Goal: Find specific page/section: Find specific page/section

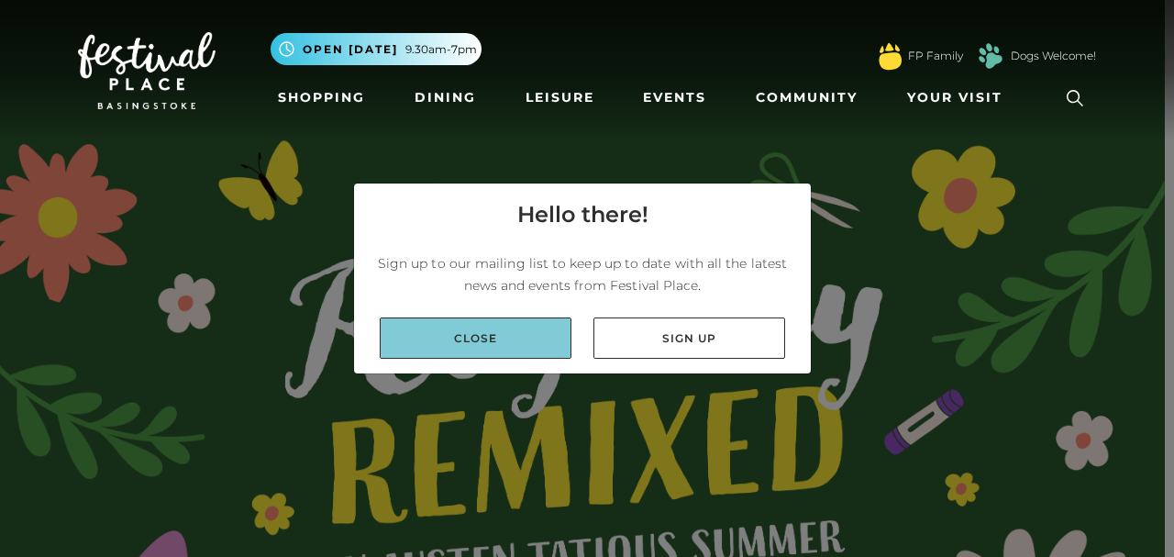
click at [499, 323] on link "Close" at bounding box center [476, 337] width 192 height 41
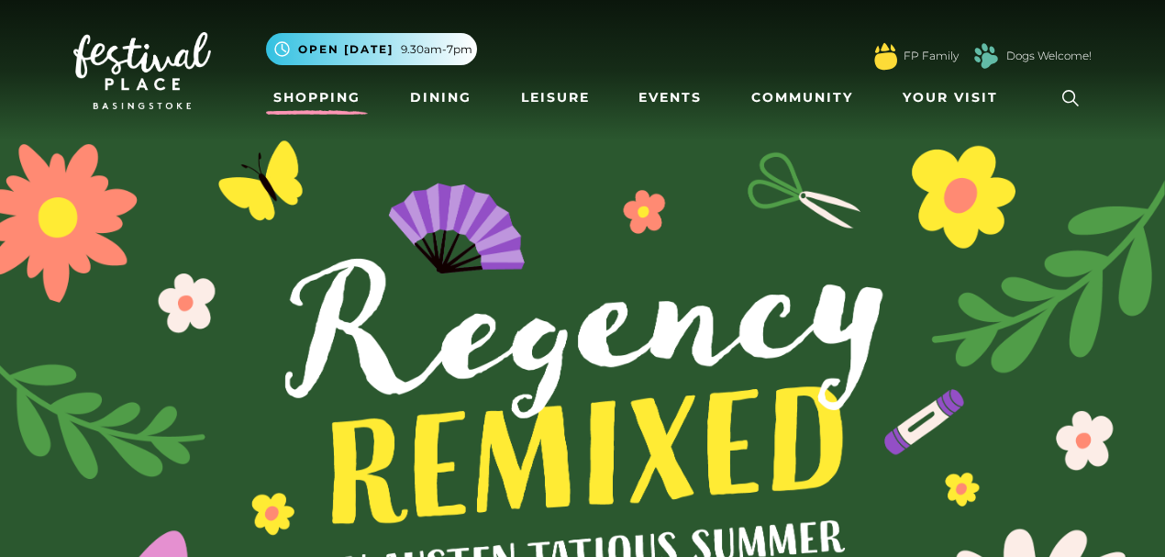
click at [340, 100] on link "Shopping" at bounding box center [317, 98] width 102 height 34
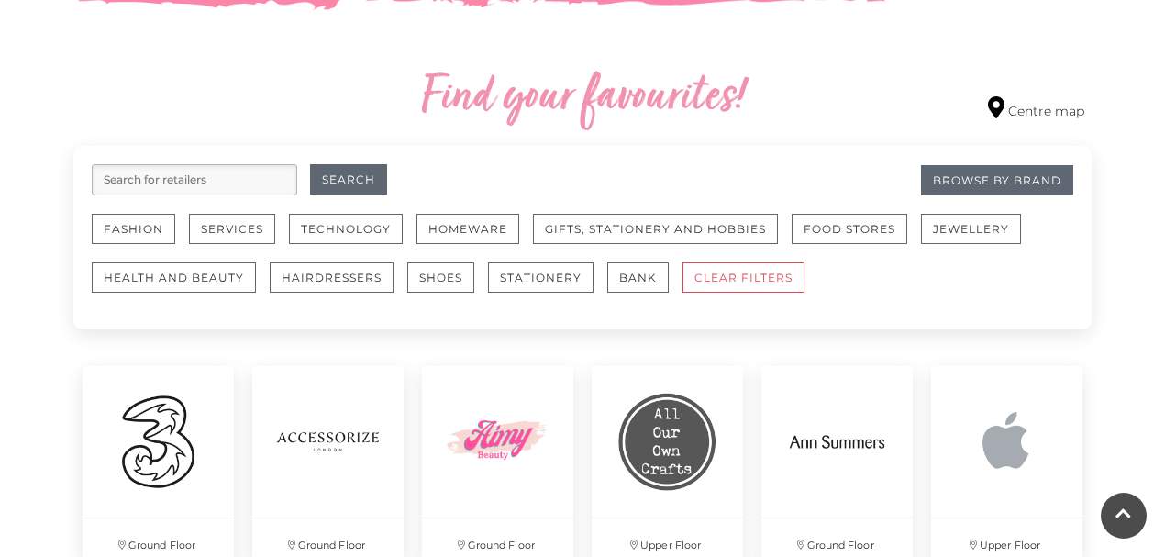
scroll to position [1039, 0]
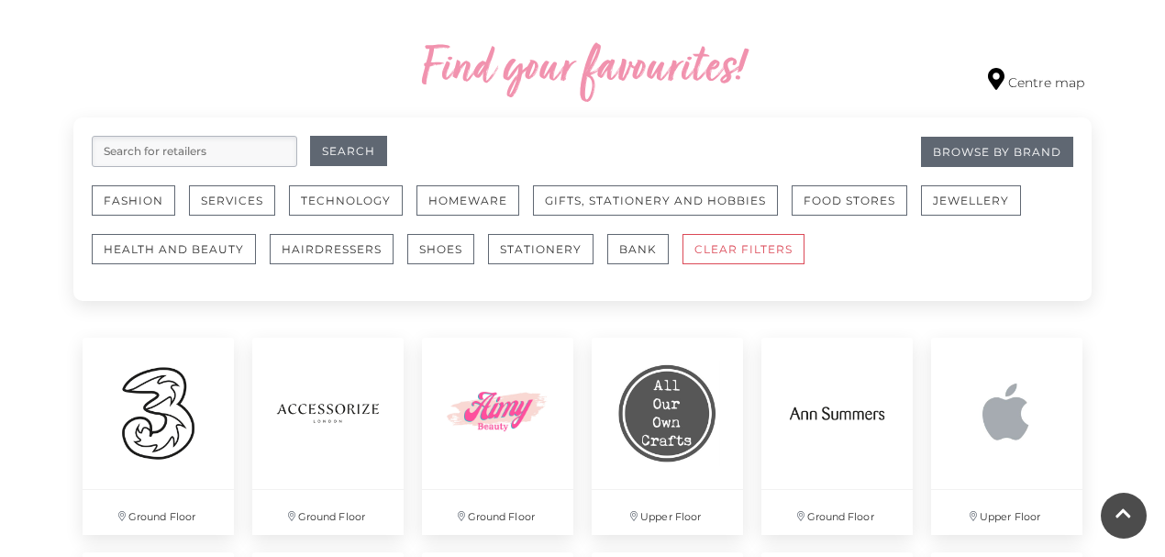
click at [209, 155] on input "search" at bounding box center [194, 151] width 205 height 31
type input "ee"
click at [322, 153] on button "Search" at bounding box center [348, 151] width 77 height 30
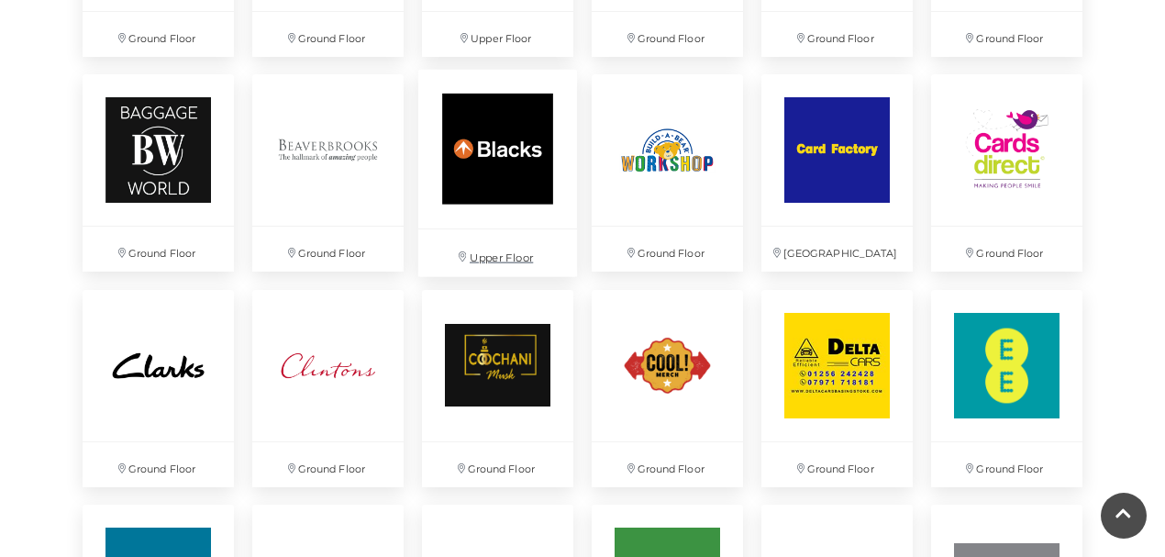
scroll to position [1590, 0]
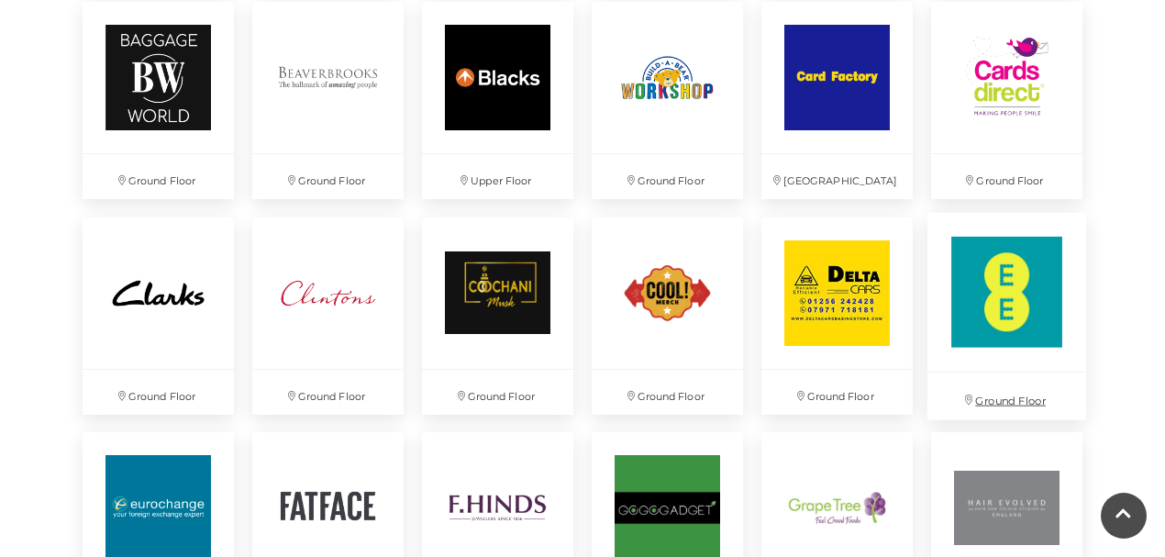
click at [1004, 382] on p "Ground Floor" at bounding box center [1006, 395] width 159 height 47
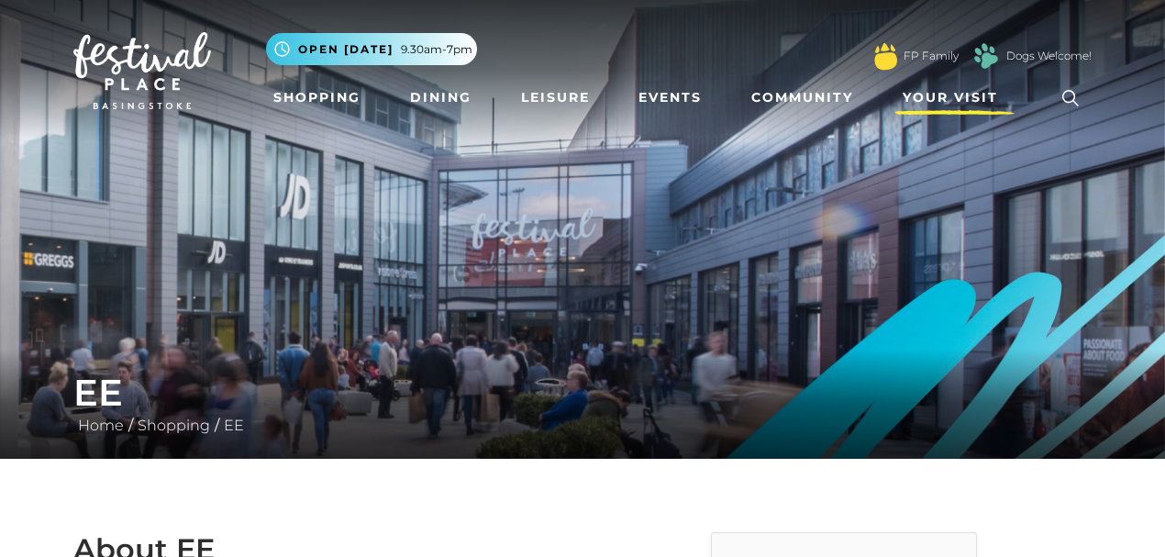
click at [960, 94] on span "Your Visit" at bounding box center [950, 97] width 95 height 19
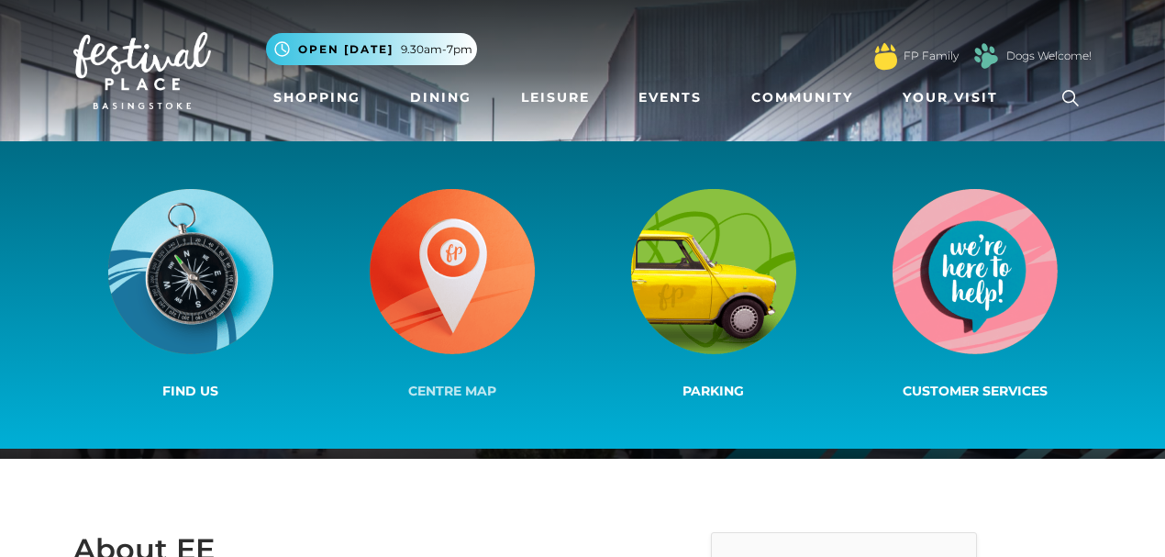
click at [460, 361] on link "Centre Map" at bounding box center [451, 294] width 261 height 219
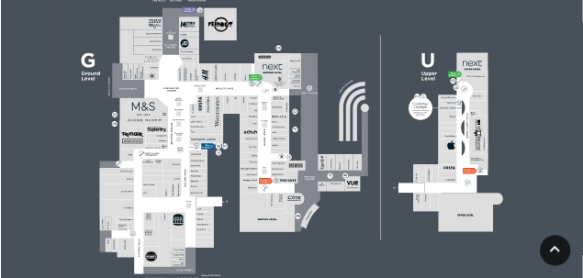
scroll to position [688, 0]
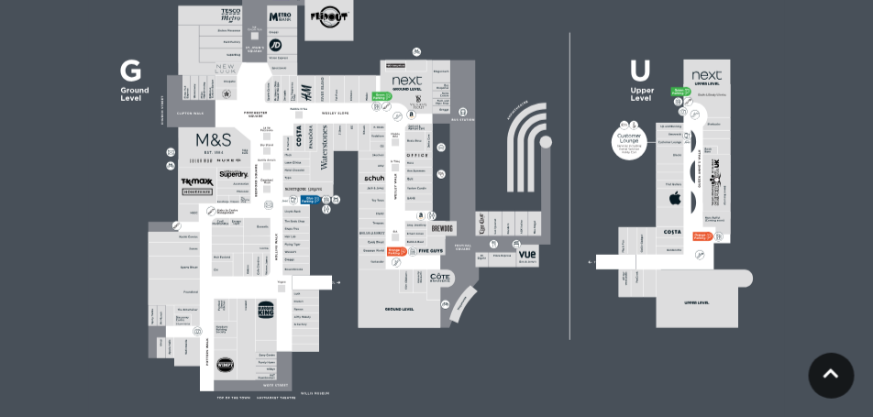
click at [384, 239] on rect at bounding box center [373, 243] width 28 height 8
click at [351, 139] on rect at bounding box center [353, 138] width 12 height 28
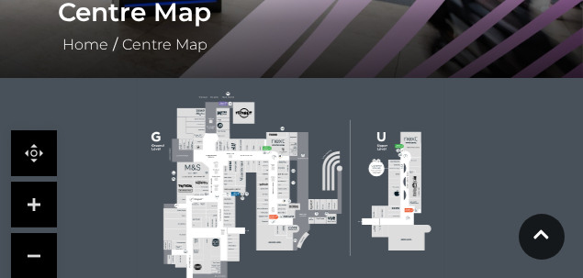
scroll to position [473, 0]
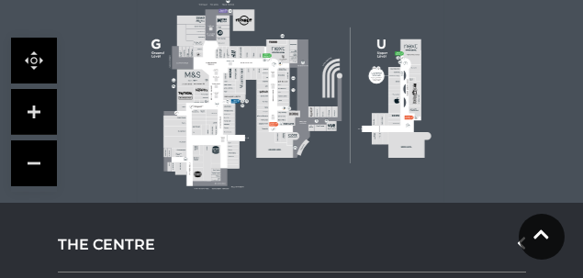
click at [43, 109] on link at bounding box center [34, 112] width 46 height 46
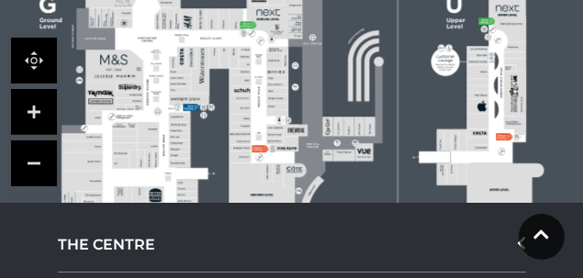
click at [45, 110] on link at bounding box center [34, 112] width 46 height 46
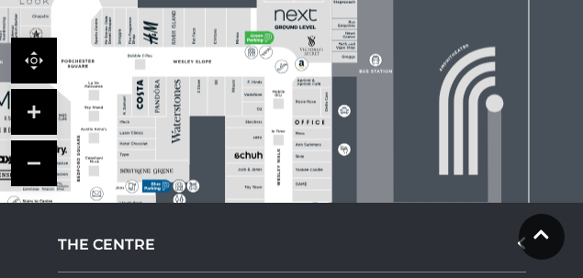
drag, startPoint x: 282, startPoint y: 94, endPoint x: 299, endPoint y: 125, distance: 35.7
click at [299, 125] on rect at bounding box center [311, 122] width 39 height 11
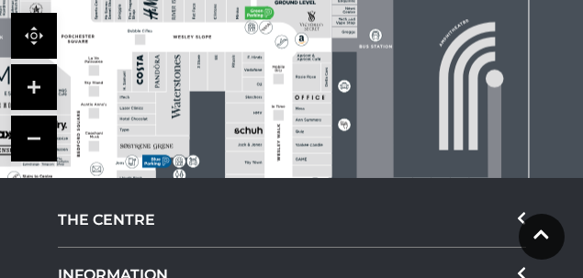
scroll to position [535, 0]
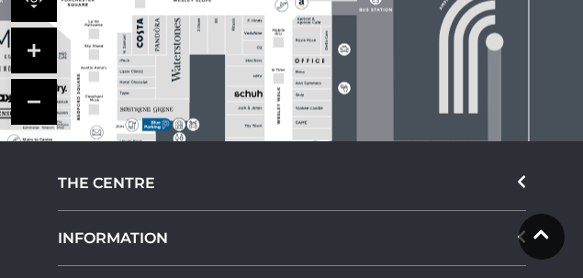
click at [29, 105] on link at bounding box center [34, 102] width 46 height 46
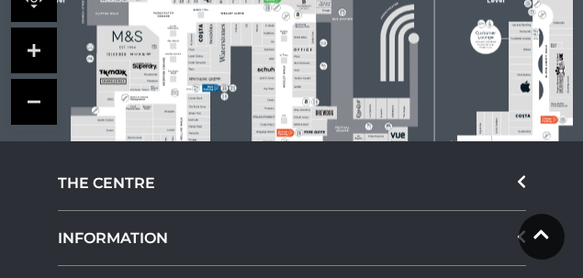
click at [29, 105] on link at bounding box center [34, 102] width 46 height 46
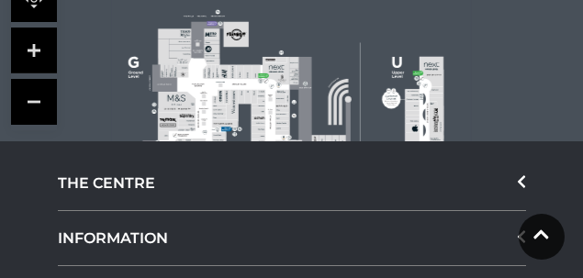
drag, startPoint x: 182, startPoint y: 62, endPoint x: 205, endPoint y: 126, distance: 67.3
click at [205, 126] on icon at bounding box center [291, 120] width 451 height 253
